Goal: Task Accomplishment & Management: Use online tool/utility

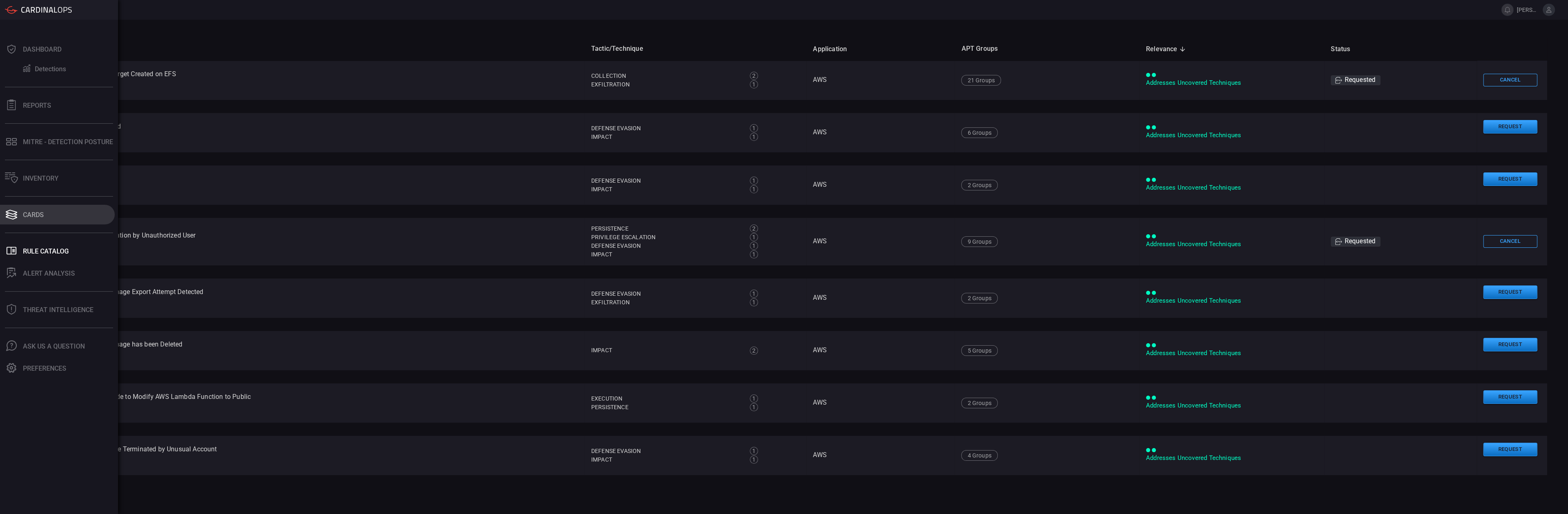
click at [40, 214] on div "Cards" at bounding box center [33, 215] width 21 height 8
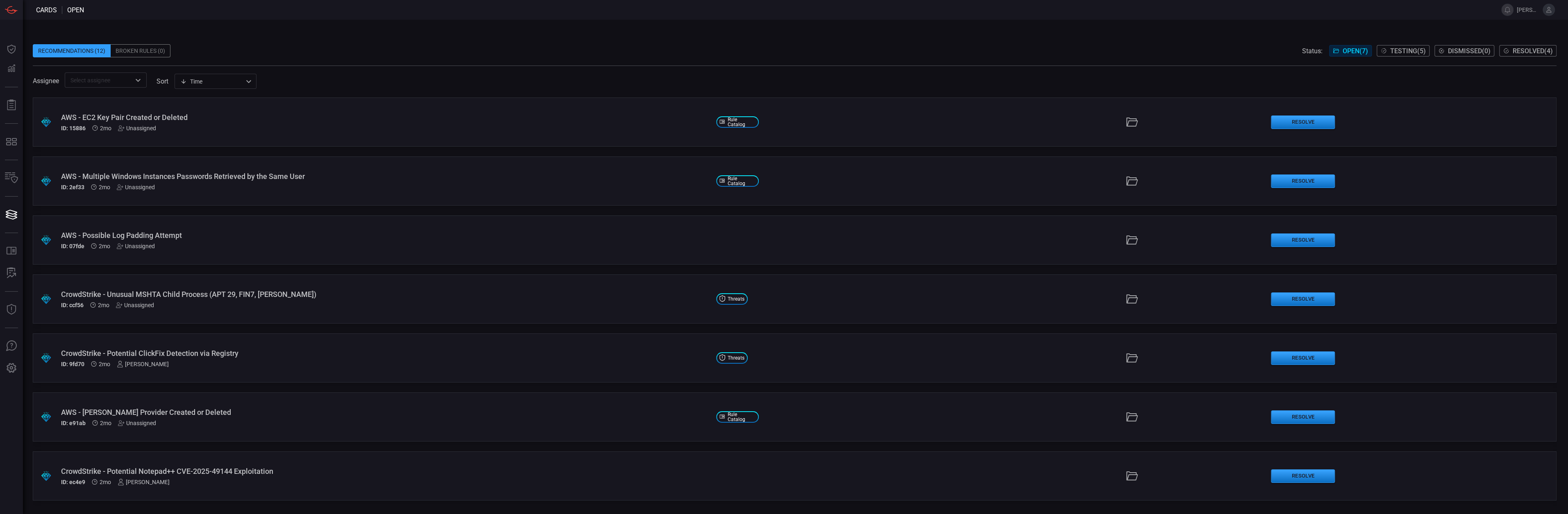
click at [1383, 54] on button "Testing ( 5 )" at bounding box center [1403, 50] width 53 height 12
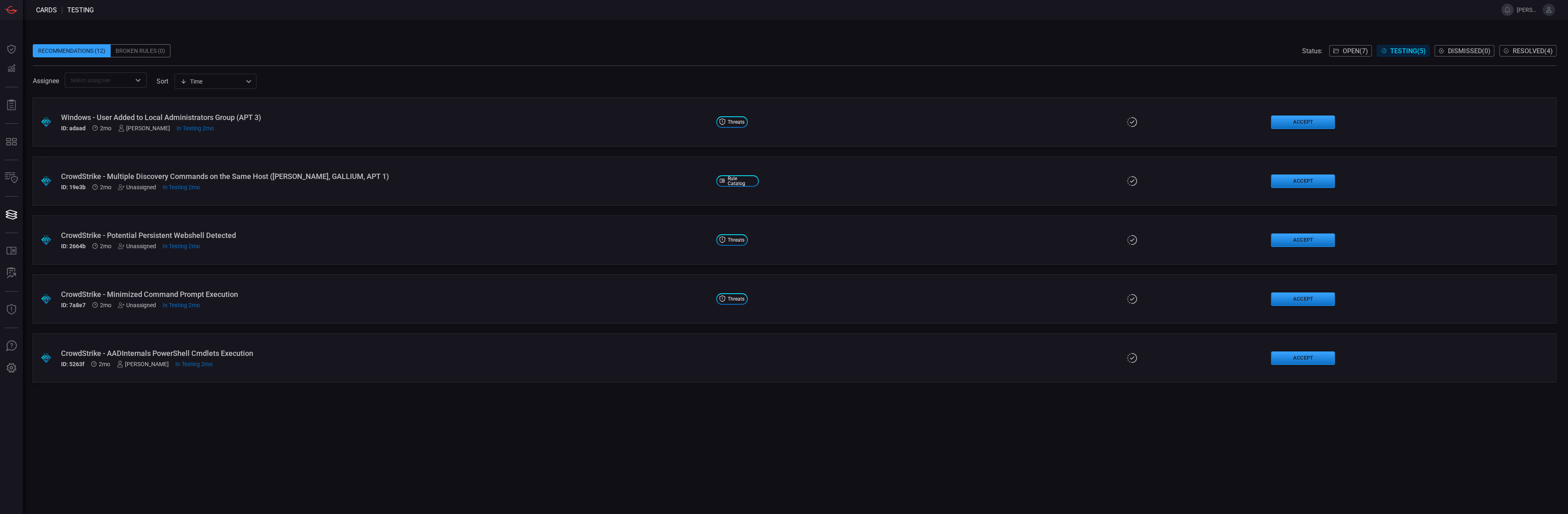
click at [1353, 44] on div "Status: Open ( 7 ) Testing ( 5 ) Dismissed ( 0 ) Resolved ( 4 )" at bounding box center [1429, 51] width 254 height 13
click at [1356, 48] on span "Open ( 7 )" at bounding box center [1356, 50] width 26 height 8
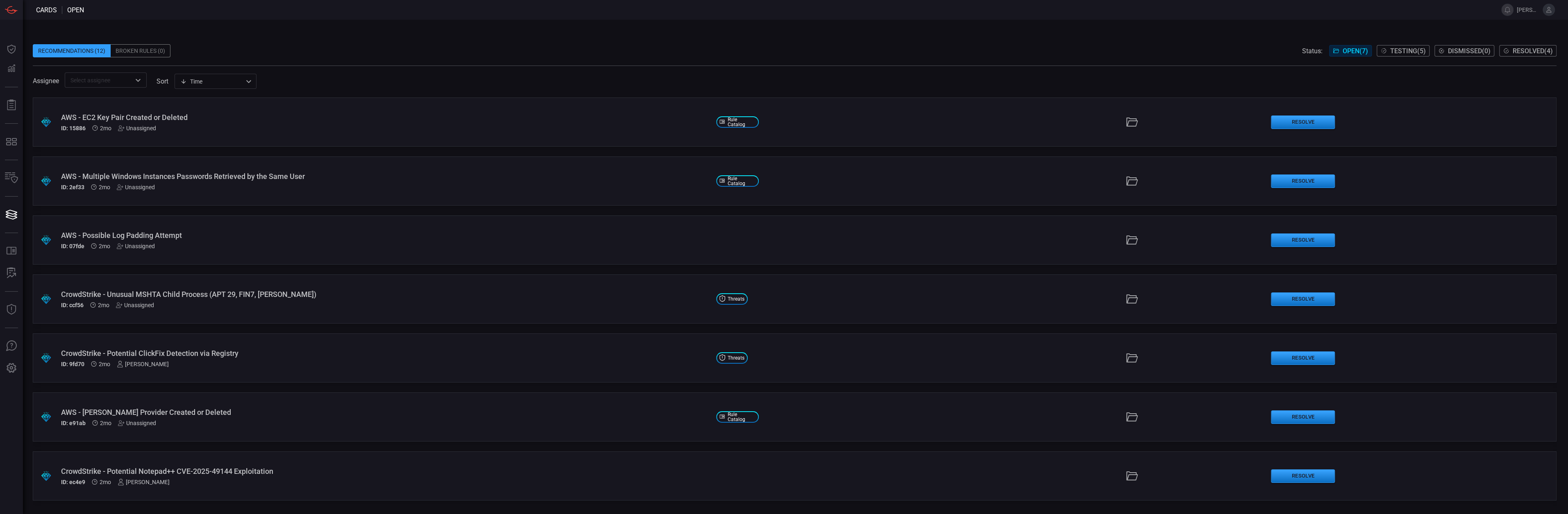
click at [194, 342] on div ".suggested_cards_icon{fill:url(#suggested_cards_icon);} CrowdStrike - Potential…" at bounding box center [794, 358] width 1524 height 49
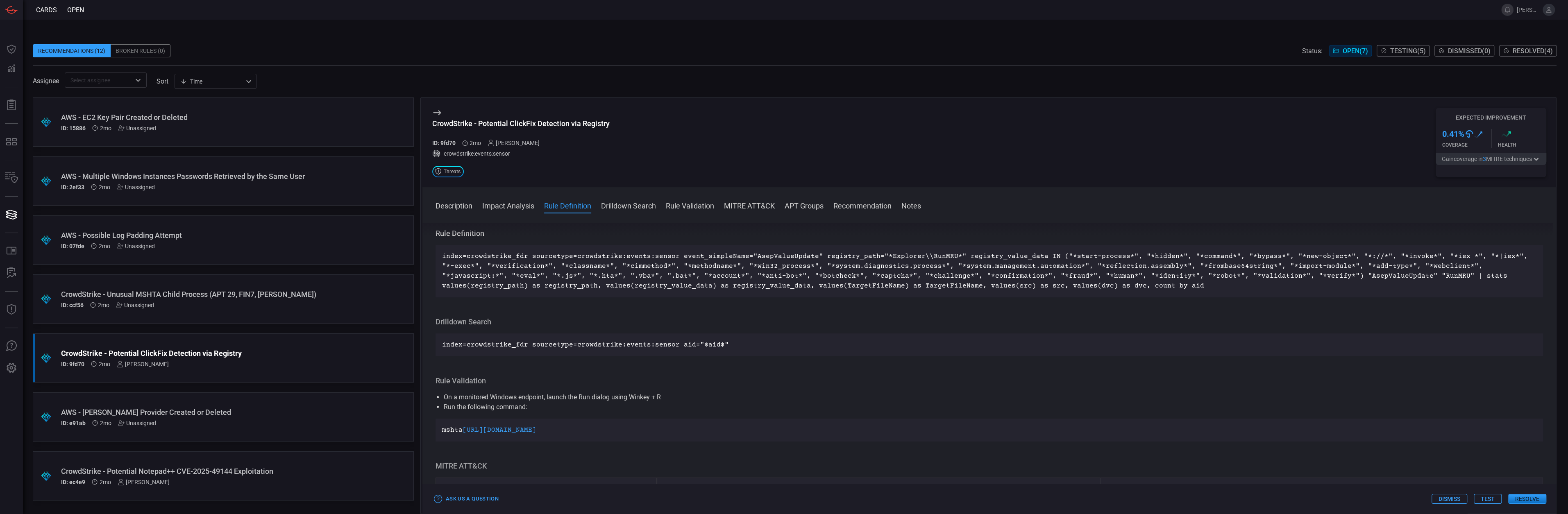
scroll to position [268, 0]
click at [542, 286] on p "index=crowdstrike_fdr sourcetype=crowdstrike:events:sensor event_simpleName="As…" at bounding box center [989, 273] width 1094 height 40
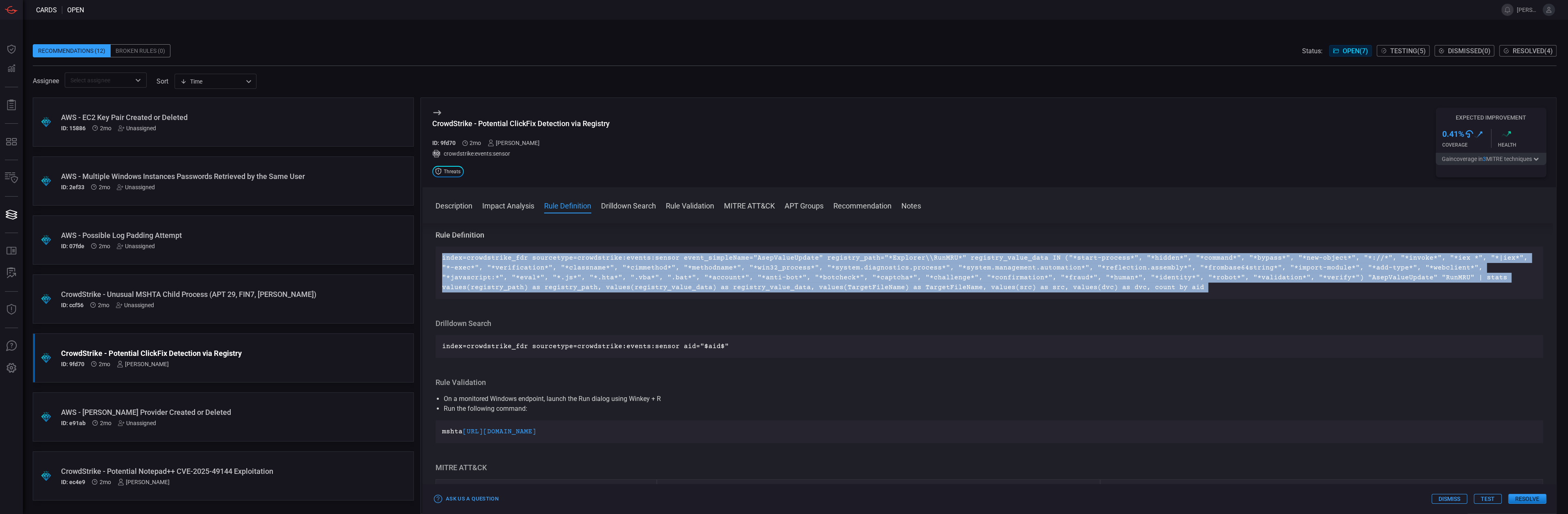
click at [542, 286] on p "index=crowdstrike_fdr sourcetype=crowdstrike:events:sensor event_simpleName="As…" at bounding box center [989, 273] width 1094 height 40
copy p "index=crowdstrike_fdr sourcetype=crowdstrike:events:sensor event_simpleName="As…"
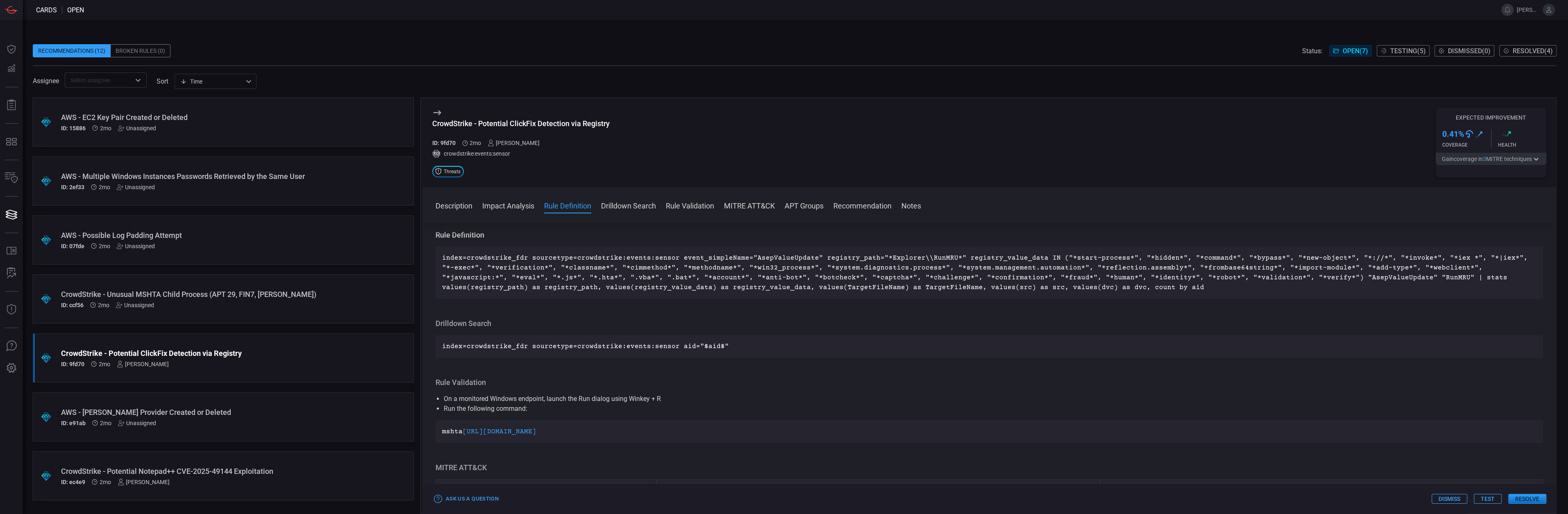
click at [760, 336] on div "index=crowdstrike_fdr sourcetype=crowdstrike:events:sensor aid="$aid$"" at bounding box center [989, 347] width 1107 height 23
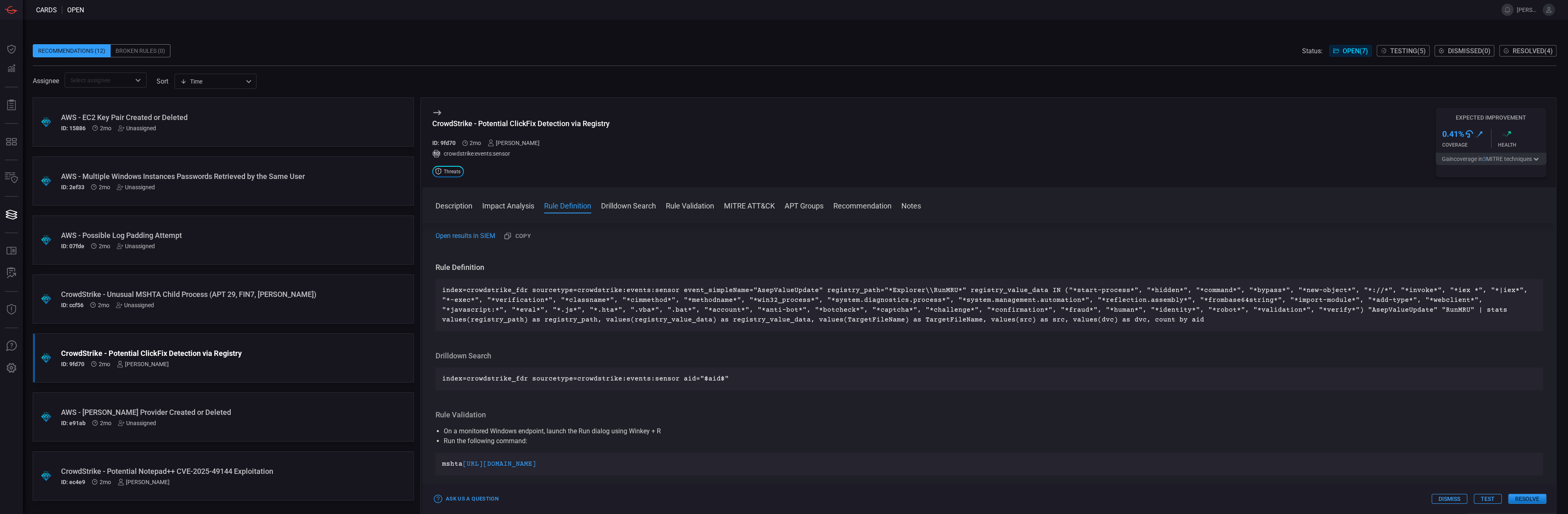
scroll to position [235, 0]
